Goal: Task Accomplishment & Management: Manage account settings

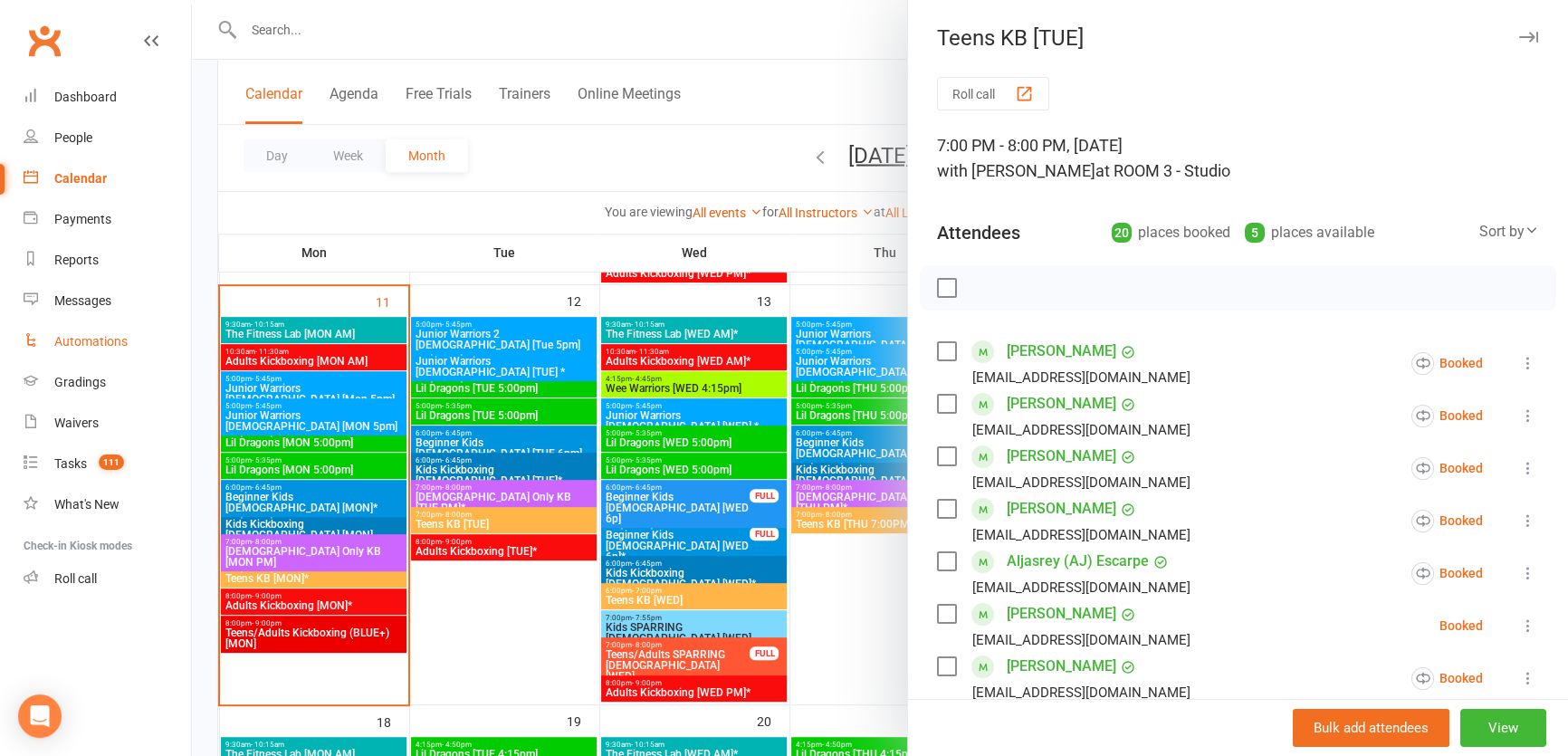
scroll to position [823, 0]
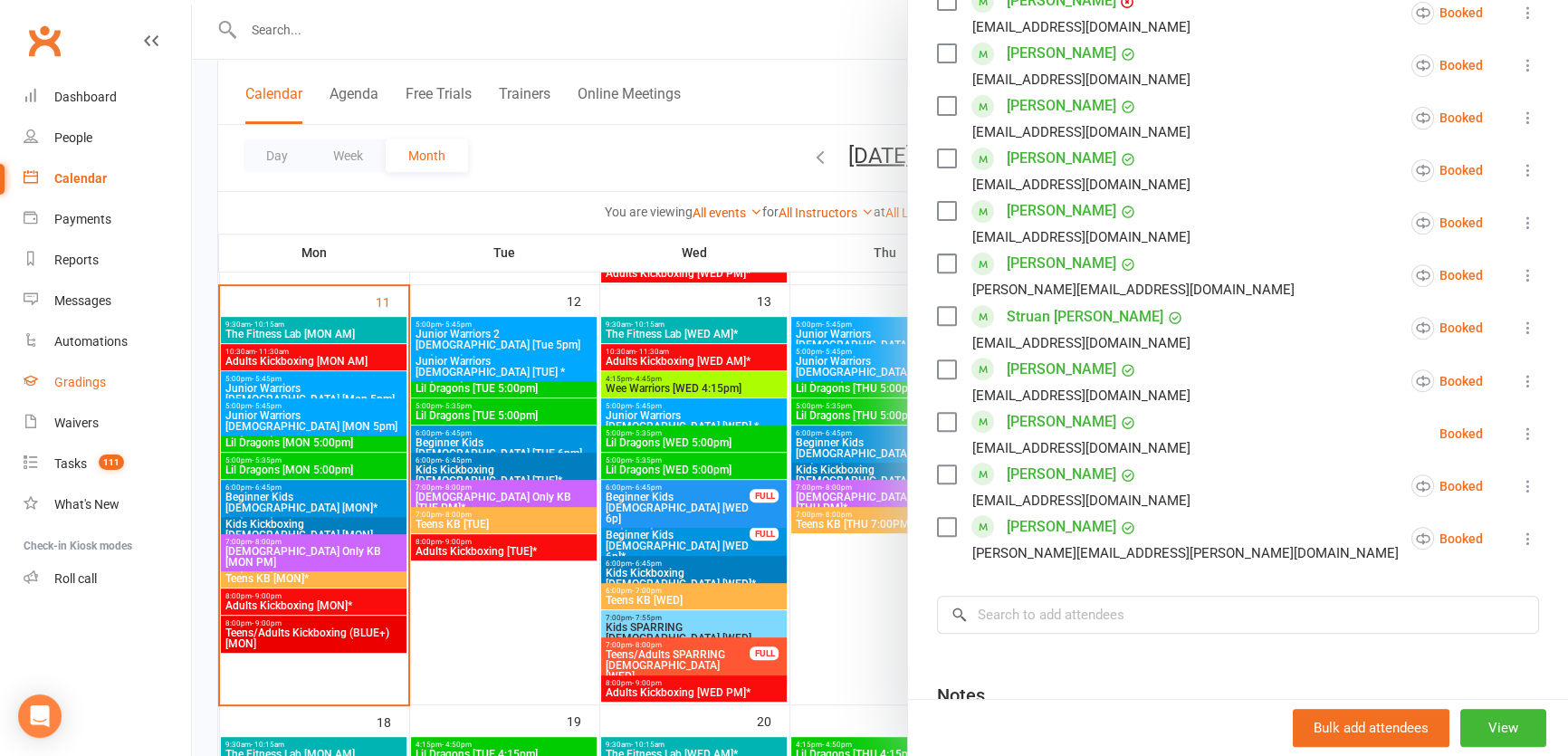
click at [86, 377] on div "Gradings" at bounding box center [79, 382] width 51 height 15
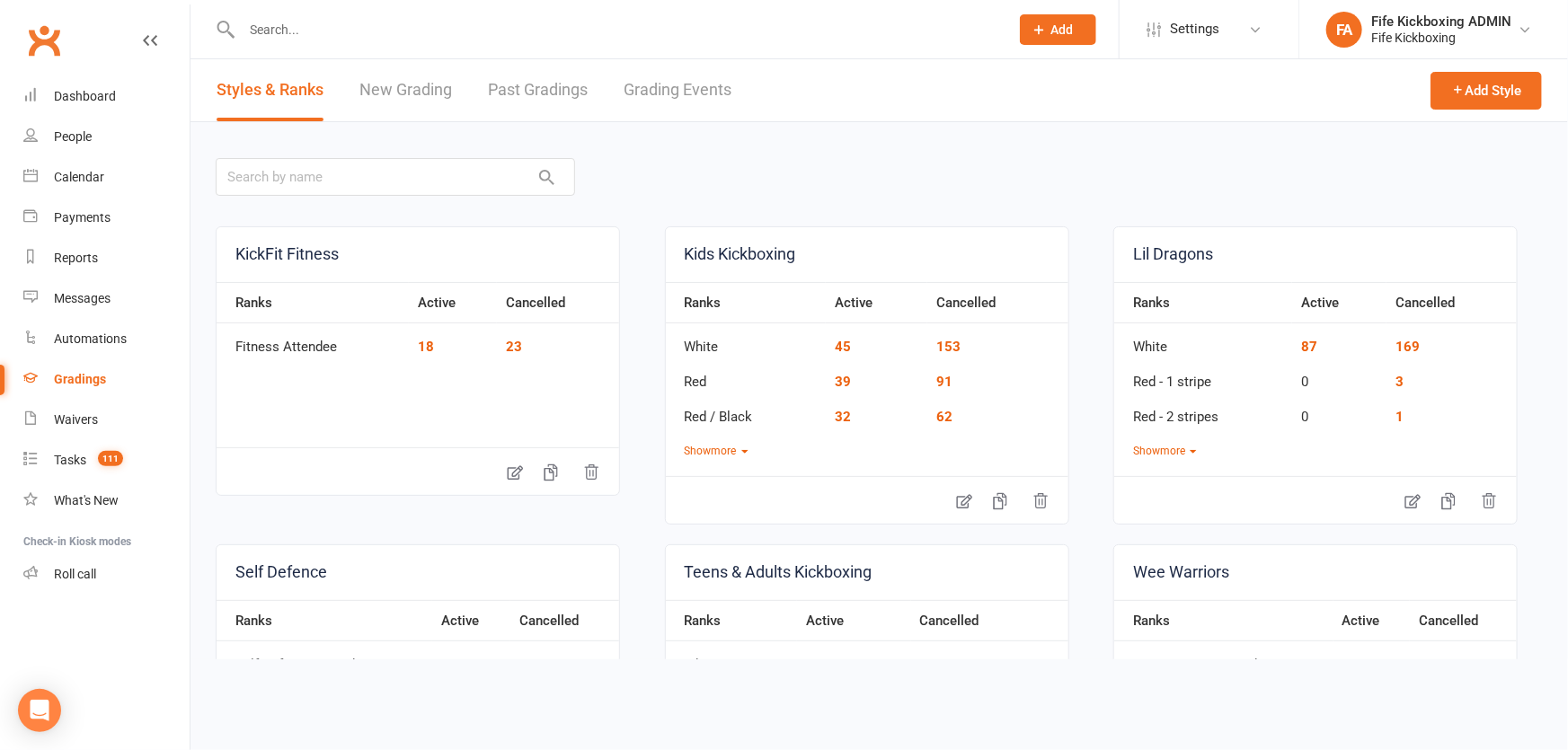
click at [701, 93] on link "Grading Events" at bounding box center [677, 89] width 108 height 62
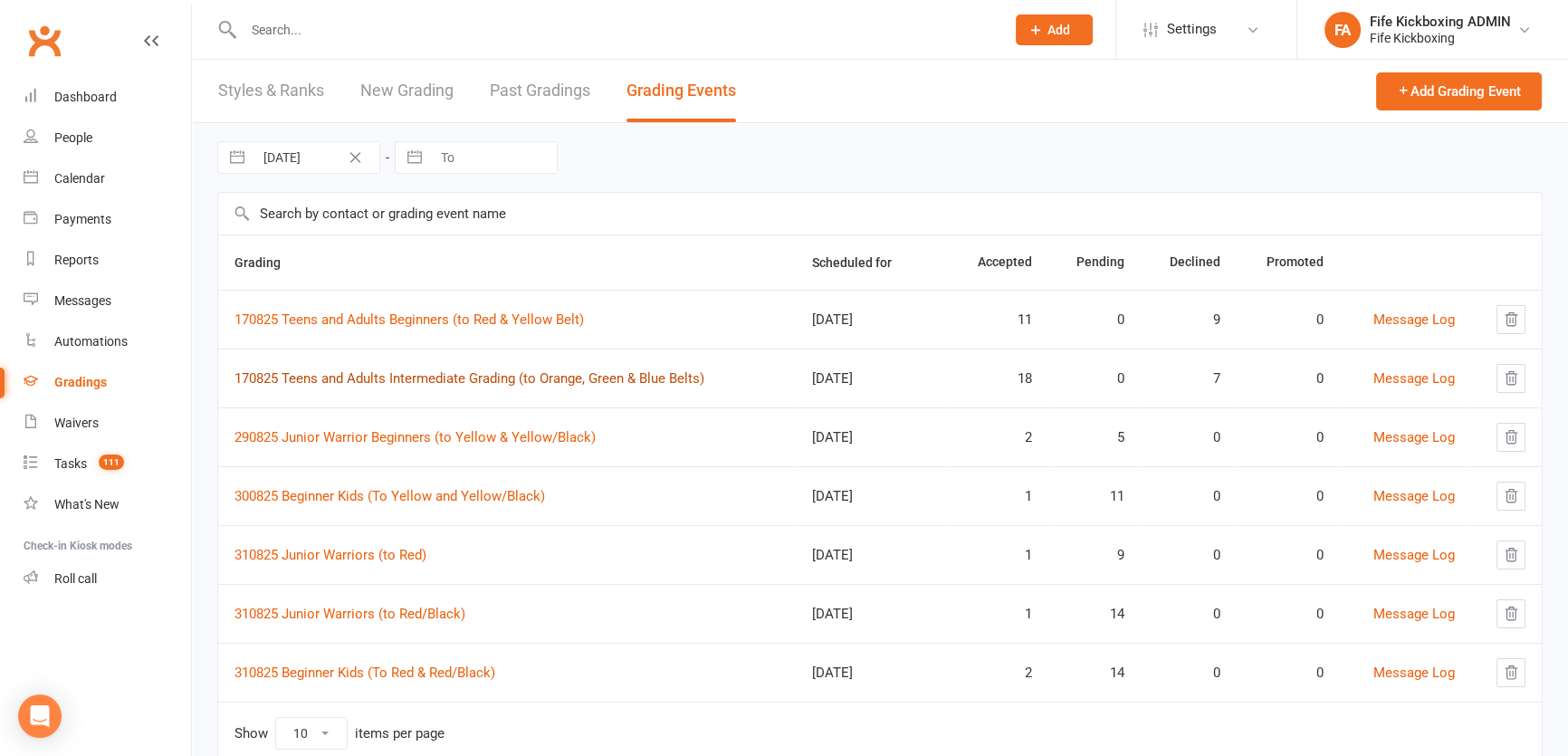
click at [367, 371] on link "170825 Teens and Adults Intermediate Grading (to Orange, Green & Blue Belts)" at bounding box center [469, 378] width 470 height 17
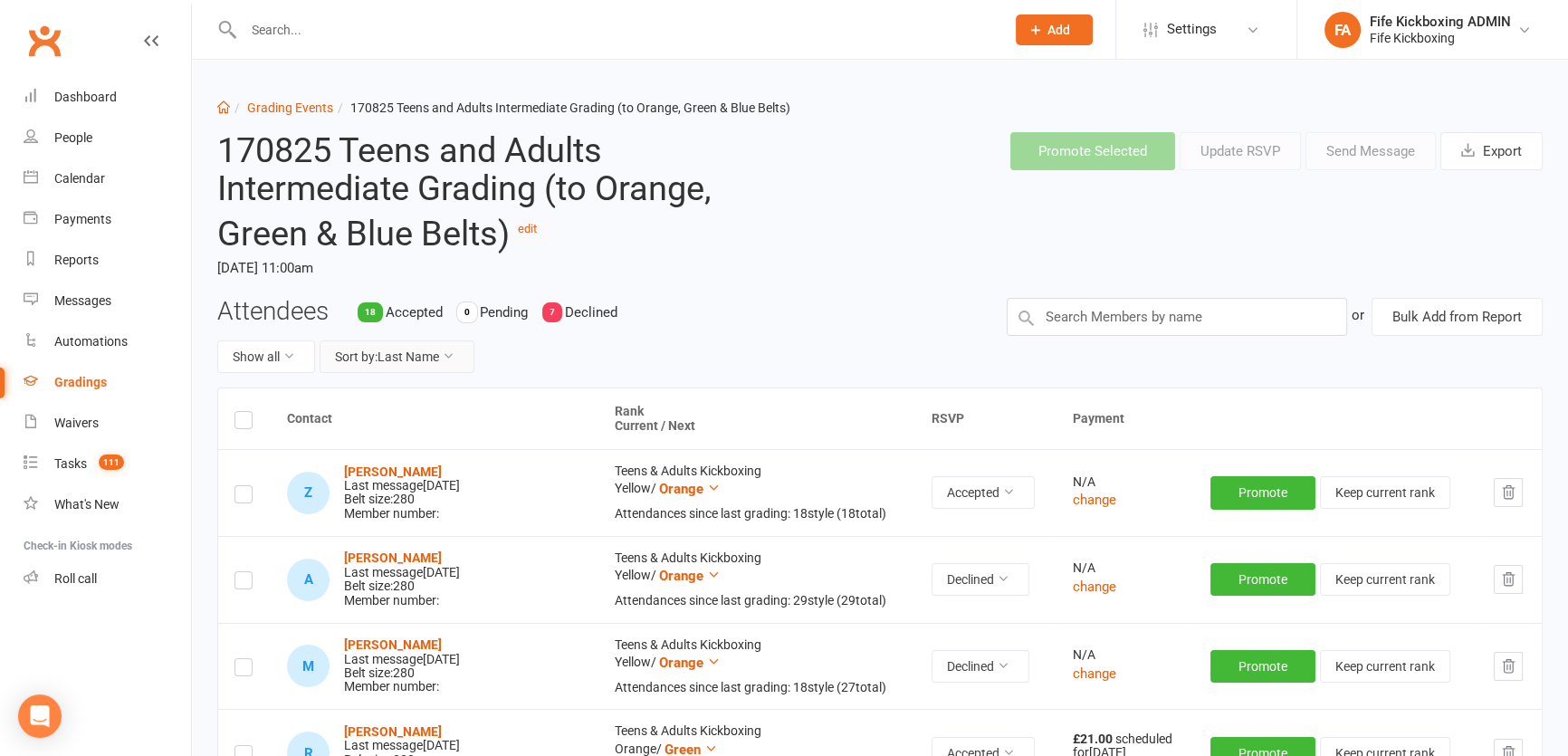
click at [395, 345] on button "Sort by: Last Name" at bounding box center [397, 356] width 154 height 33
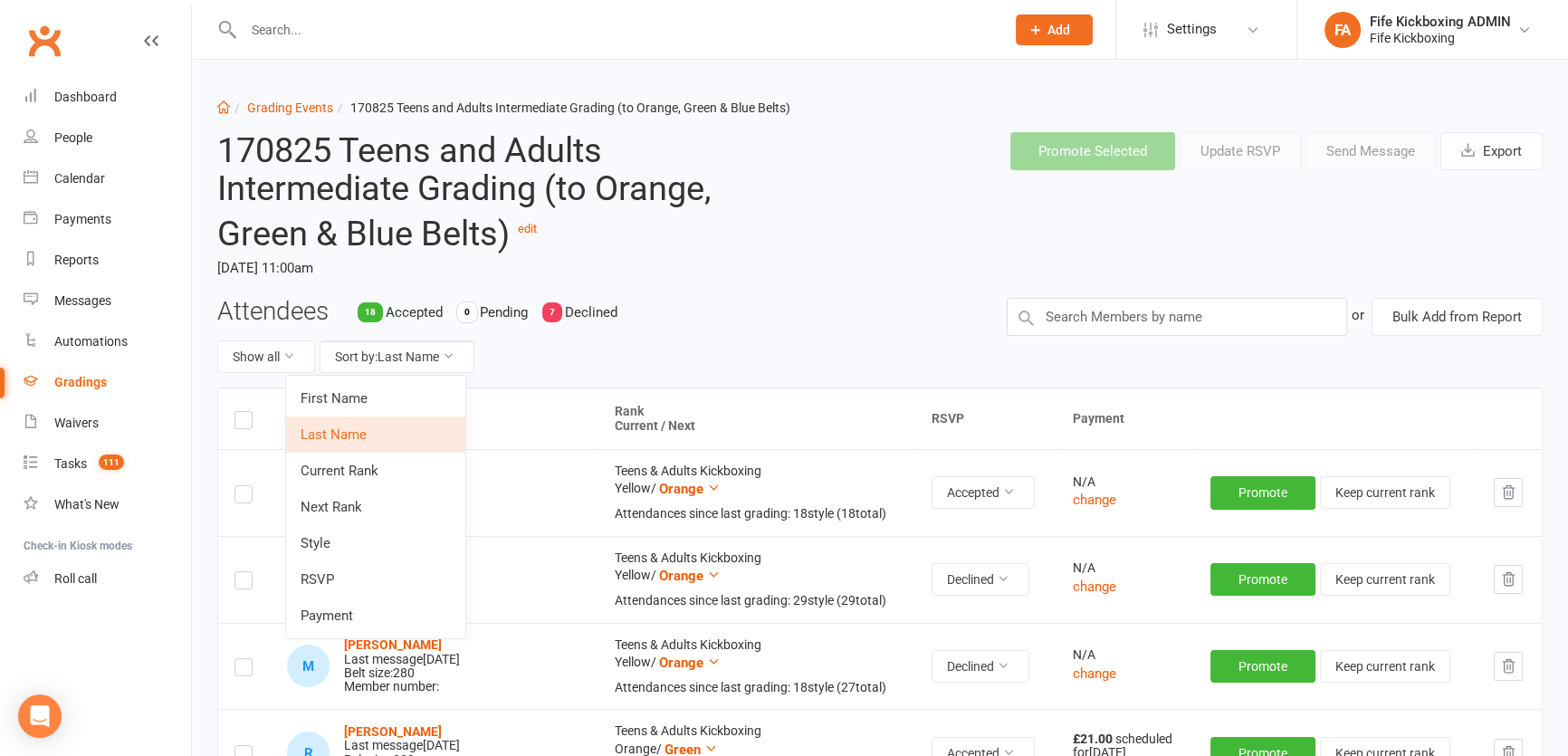
click at [403, 419] on link "Last Name" at bounding box center [376, 434] width 179 height 36
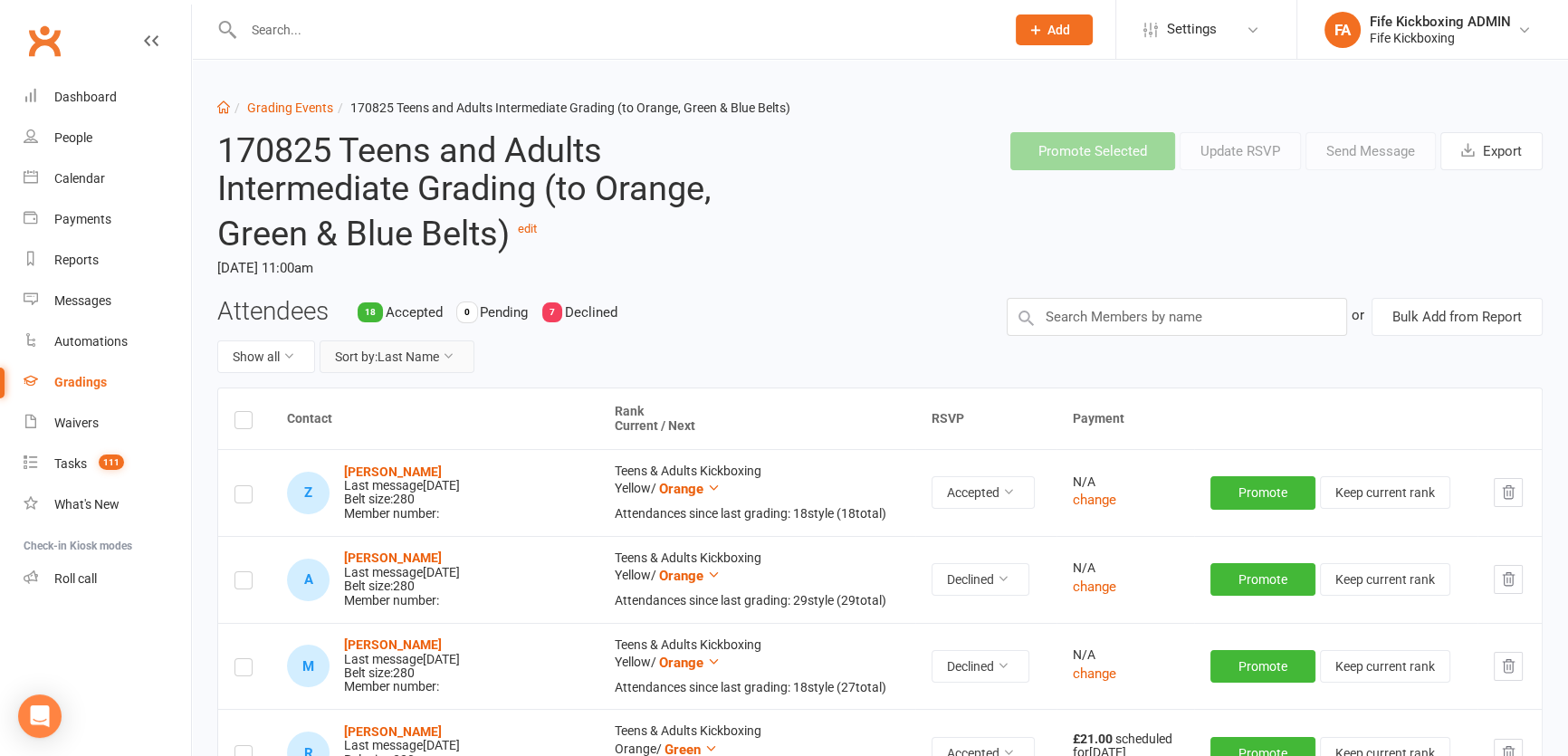
click at [410, 358] on button "Sort by: Last Name" at bounding box center [397, 356] width 154 height 33
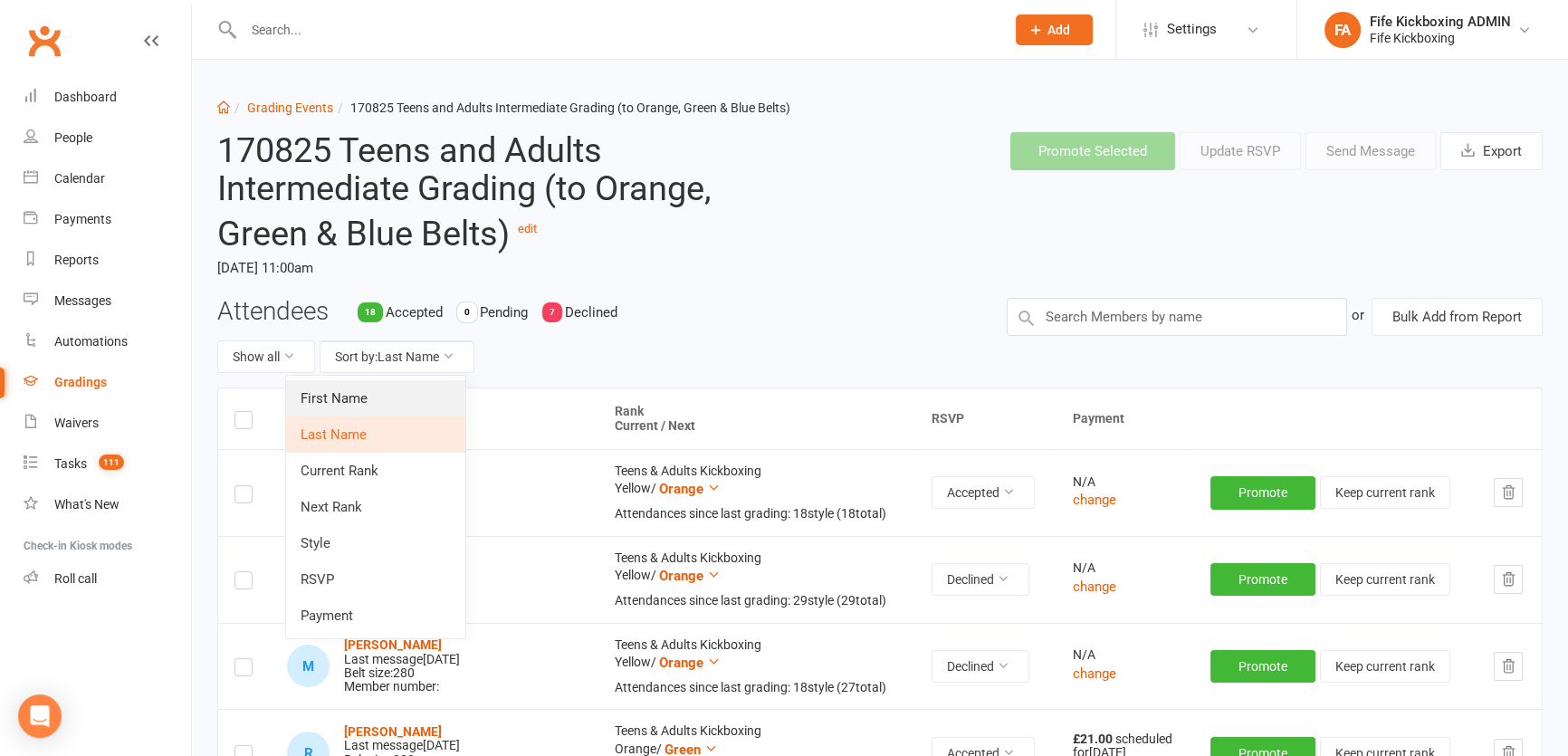
click at [406, 392] on link "First Name" at bounding box center [376, 398] width 179 height 36
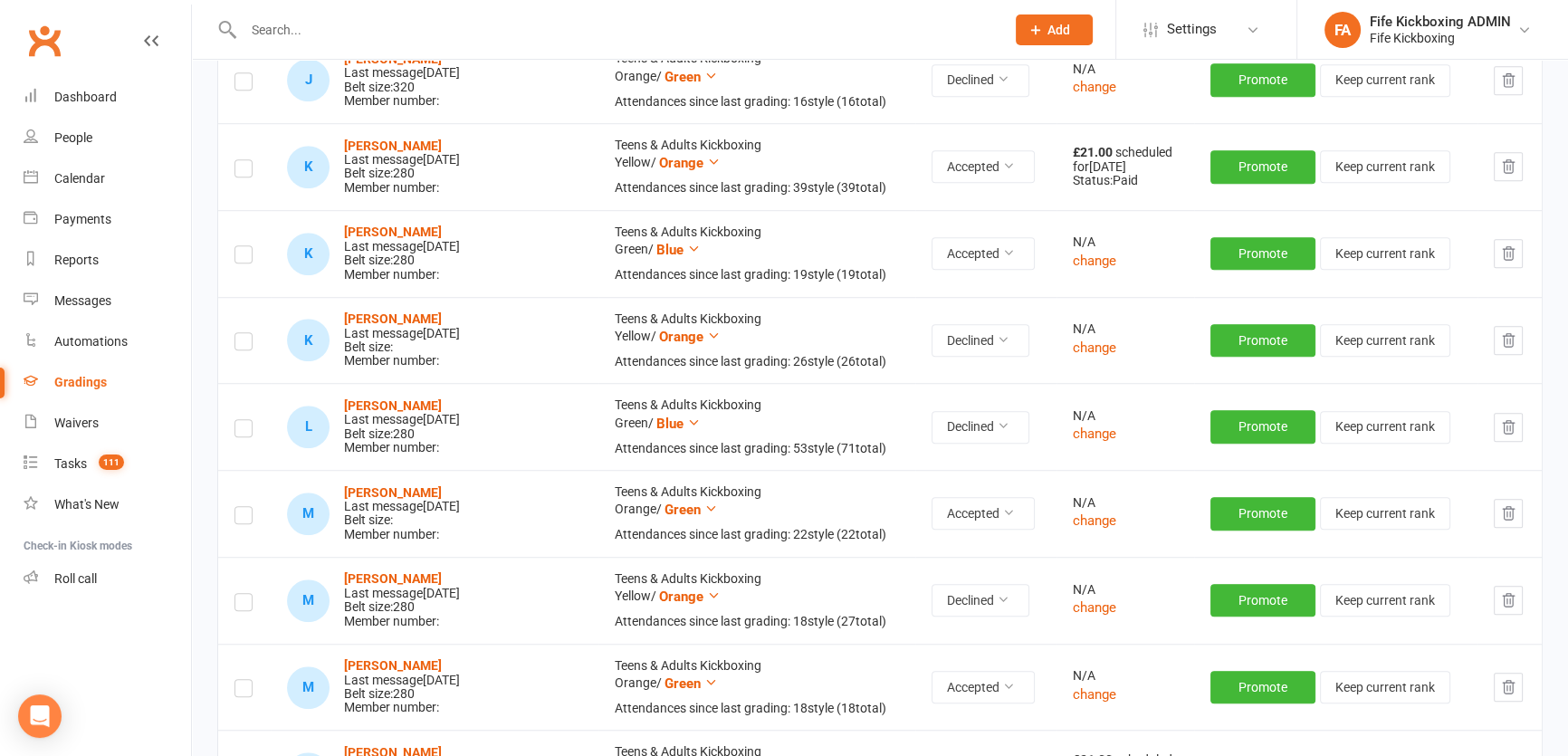
scroll to position [1564, 0]
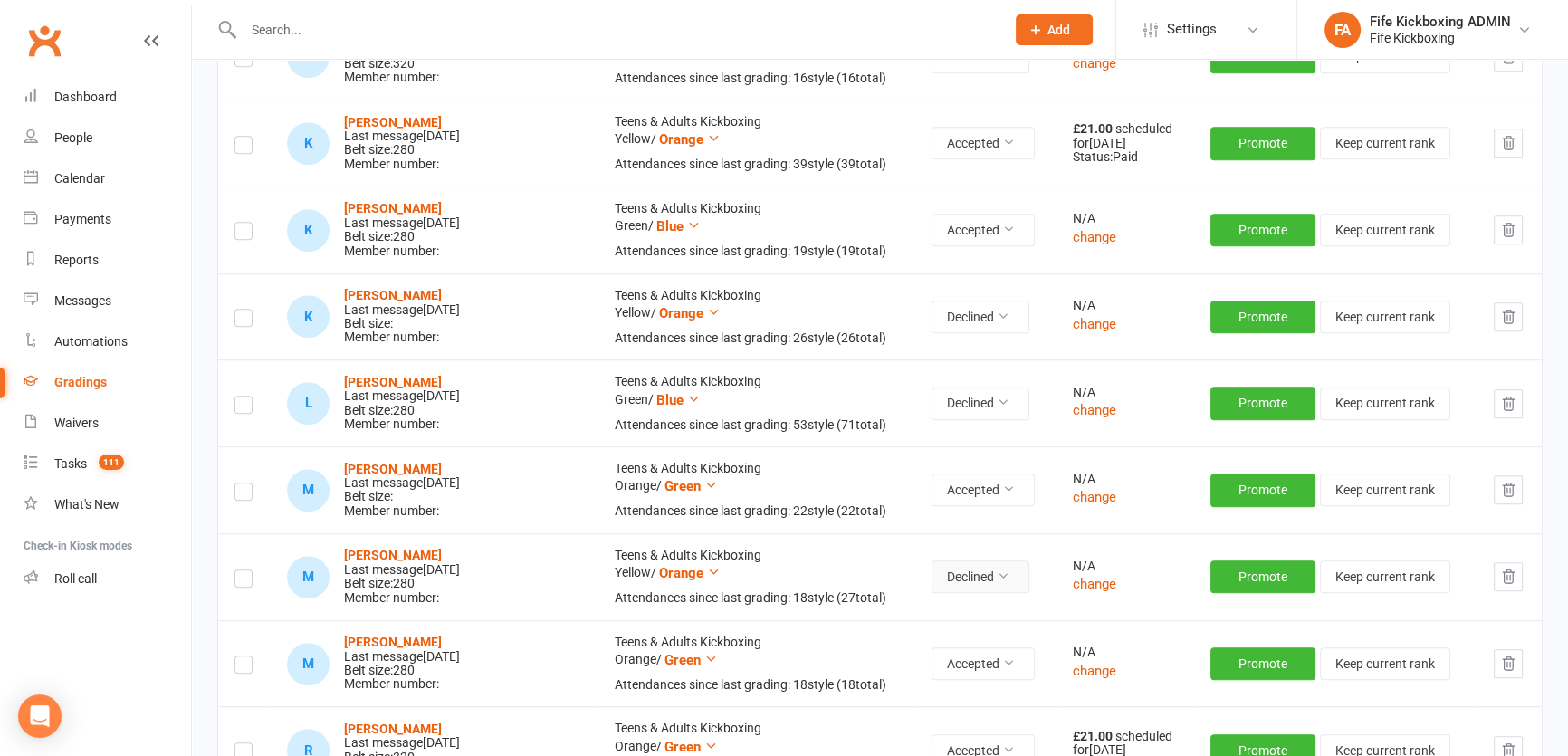
click at [977, 588] on button "Declined" at bounding box center [980, 577] width 98 height 33
click at [906, 617] on link "Accepted" at bounding box center [896, 617] width 179 height 36
